Goal: Task Accomplishment & Management: Manage account settings

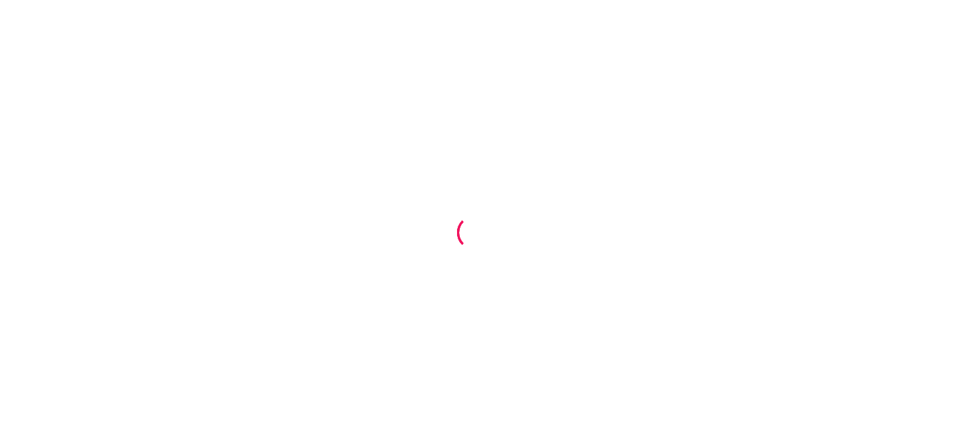
click at [911, 158] on div at bounding box center [479, 213] width 959 height 426
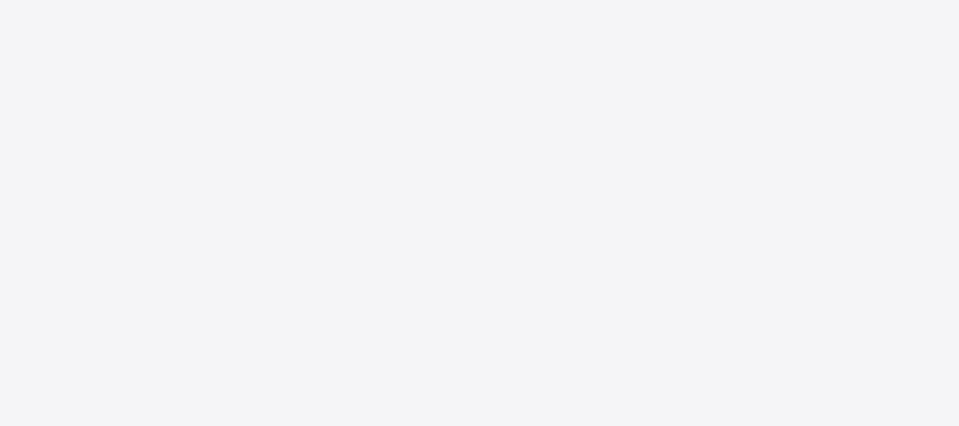
click at [199, 30] on div at bounding box center [479, 213] width 959 height 426
click at [460, 154] on div at bounding box center [479, 213] width 959 height 426
click at [491, 88] on div at bounding box center [507, 55] width 903 height 110
click at [920, 39] on icon at bounding box center [922, 35] width 10 height 10
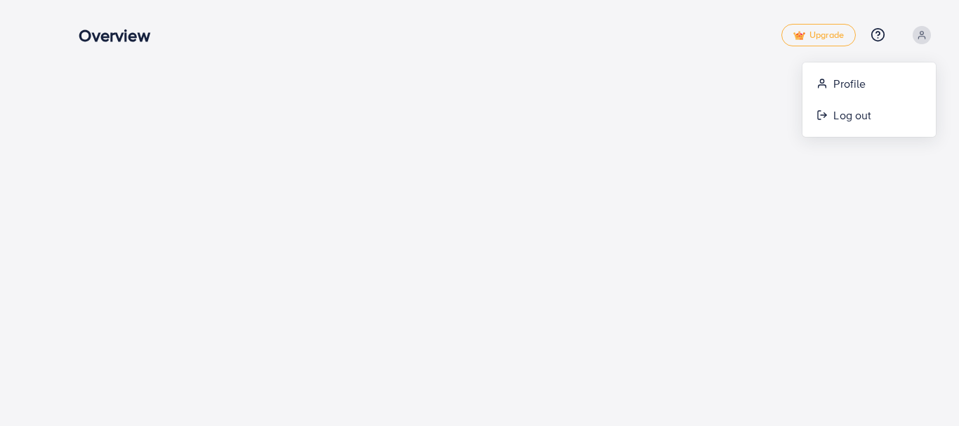
click at [536, 121] on div "Overview Upgrade Help Center Contact Support Plans and Pricing Term and policy …" at bounding box center [479, 213] width 959 height 426
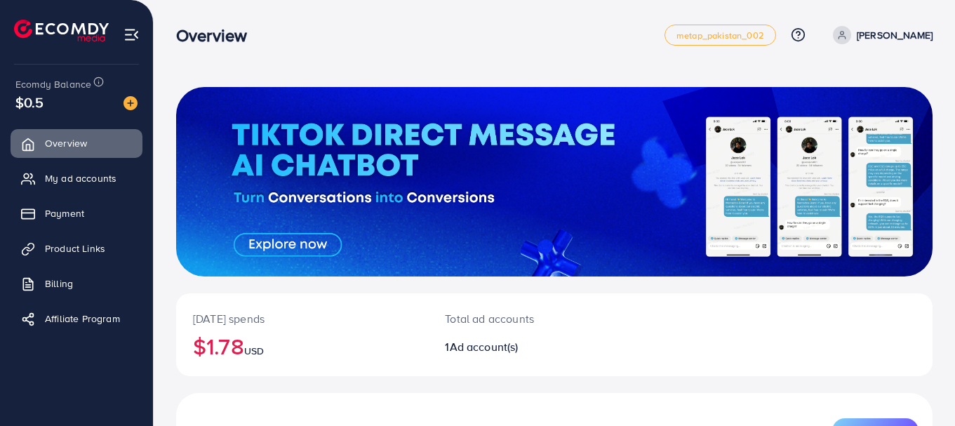
click at [436, 78] on div "[DATE] spends $1.78 USD Total ad accounts 1 Ad account(s) New Account Ad Accoun…" at bounding box center [555, 318] width 802 height 637
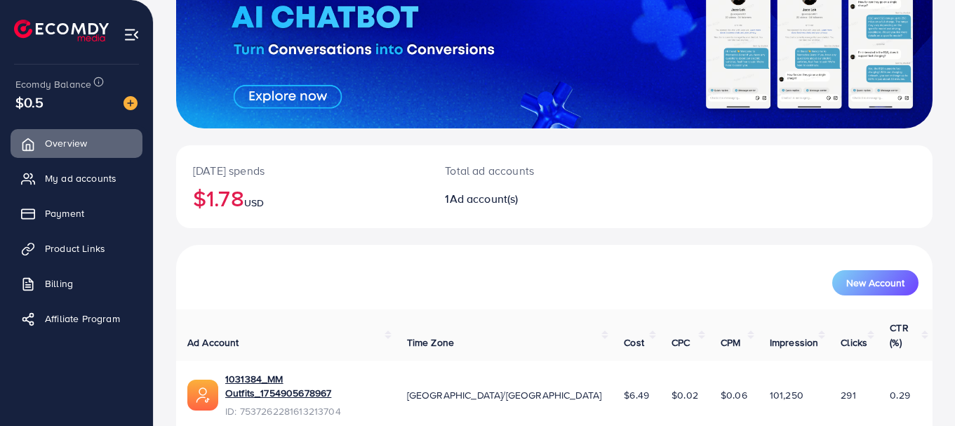
scroll to position [183, 0]
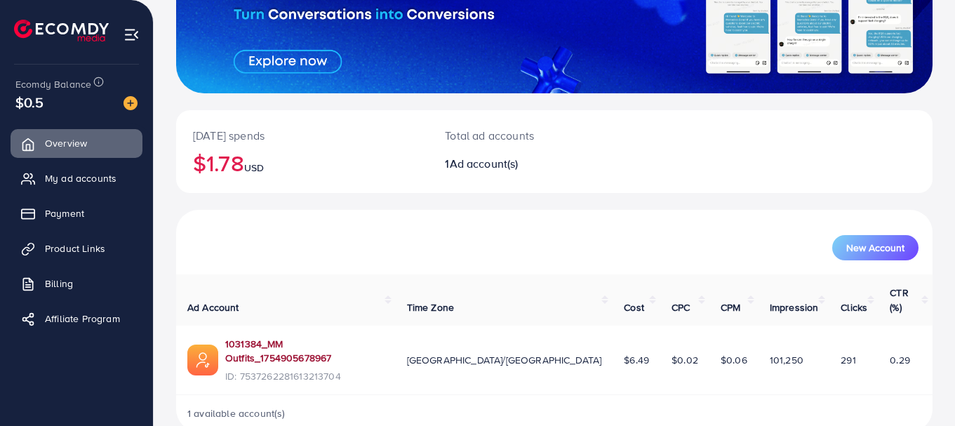
click at [333, 337] on link "1031384_MM Outfits_1754905678967" at bounding box center [304, 351] width 159 height 29
click at [72, 169] on link "My ad accounts" at bounding box center [77, 178] width 132 height 28
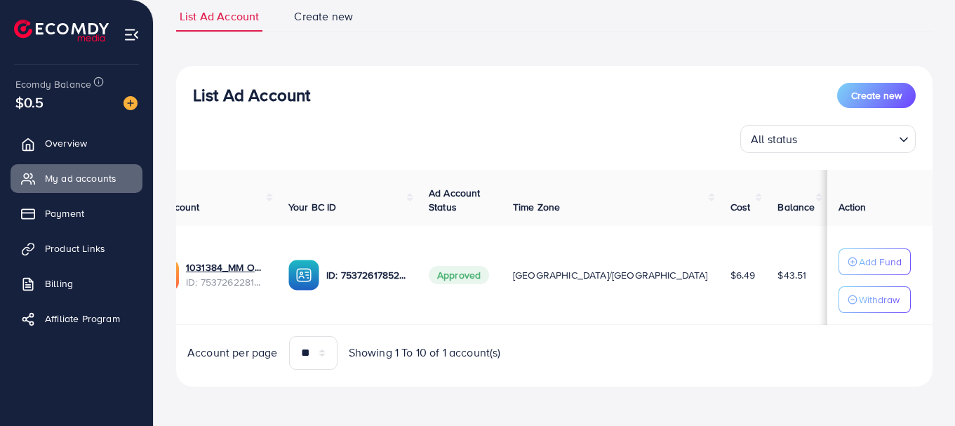
scroll to position [0, 44]
